Goal: Transaction & Acquisition: Register for event/course

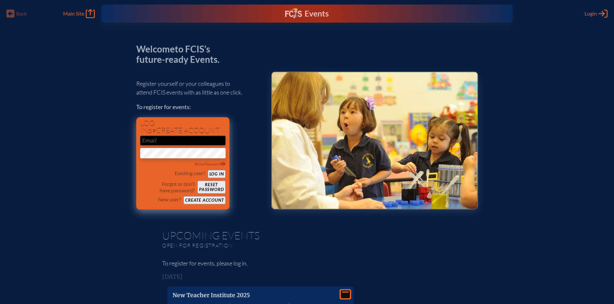
click at [174, 143] on input "email" at bounding box center [183, 141] width 86 height 10
type input "[EMAIL_ADDRESS][DOMAIN_NAME]"
click at [208, 170] on button "Log in" at bounding box center [217, 174] width 18 height 8
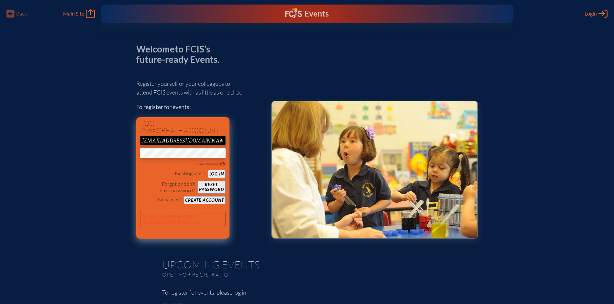
click at [208, 170] on button "Log in" at bounding box center [217, 174] width 18 height 8
click at [206, 199] on button "Create account" at bounding box center [205, 200] width 42 height 8
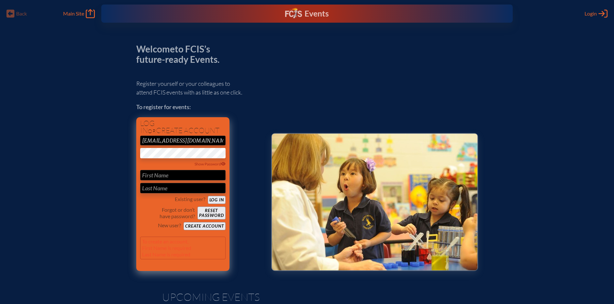
click at [164, 172] on input "text" at bounding box center [183, 175] width 86 height 10
click at [176, 138] on input "jglinka@htes.org" at bounding box center [183, 141] width 86 height 10
drag, startPoint x: 109, startPoint y: 163, endPoint x: 137, endPoint y: 164, distance: 27.5
click at [205, 165] on span "Show Password" at bounding box center [210, 164] width 31 height 5
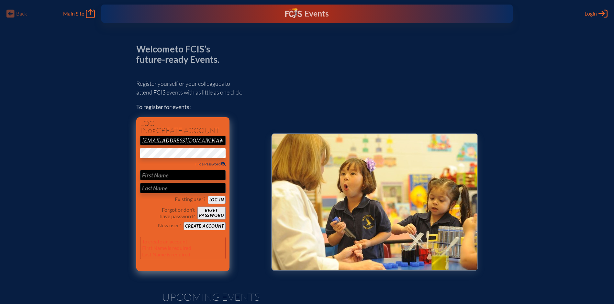
click at [166, 176] on input "text" at bounding box center [183, 175] width 86 height 10
type input "Jennifer"
type input "Glinka"
click at [206, 225] on button "Create account" at bounding box center [205, 226] width 42 height 8
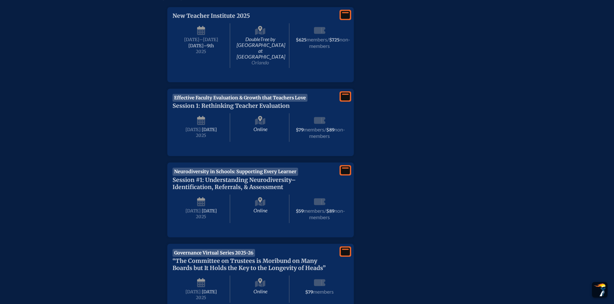
scroll to position [259, 0]
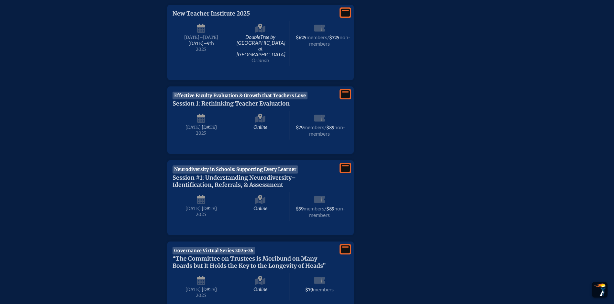
click at [238, 177] on span "Session #1: Understanding Neurodiversity–Identification, Referrals, & Assessment" at bounding box center [234, 181] width 123 height 14
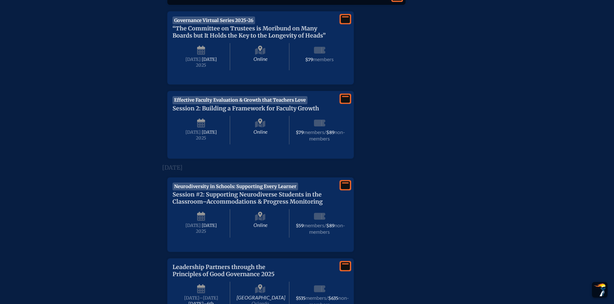
scroll to position [842, 0]
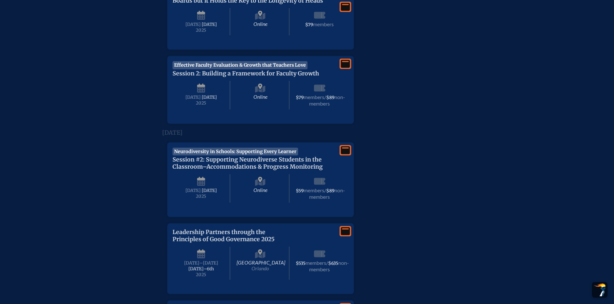
click at [227, 170] on span "Session #2: Supporting Neurodiverse Students in the Classroom–Accommodations & …" at bounding box center [248, 163] width 150 height 14
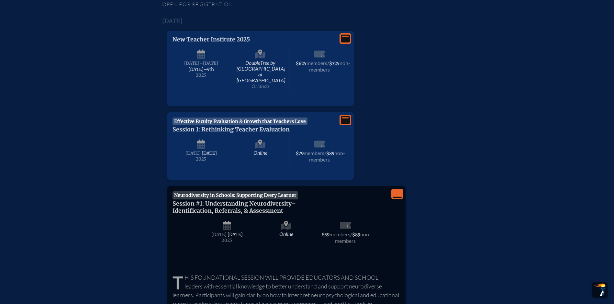
scroll to position [291, 0]
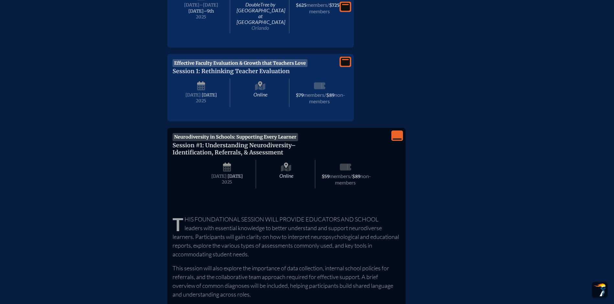
click at [398, 137] on icon "View Less" at bounding box center [397, 135] width 9 height 9
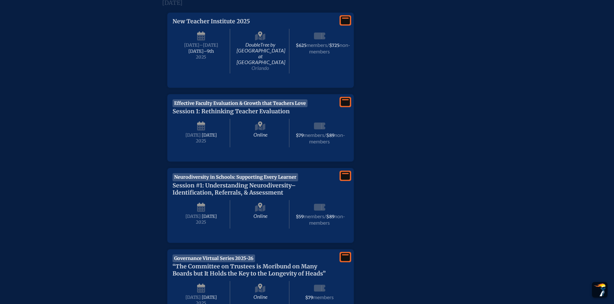
scroll to position [0, 0]
